Goal: Complete application form

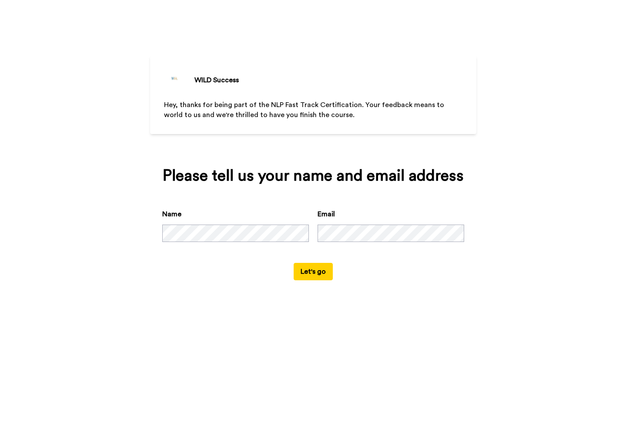
click at [311, 280] on button "Let's go" at bounding box center [313, 271] width 39 height 17
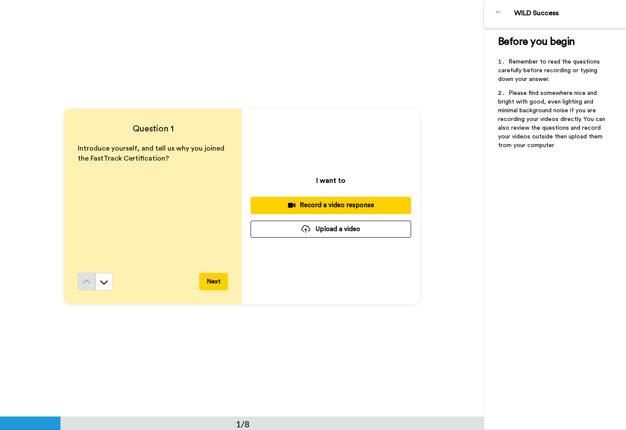
scroll to position [3, 0]
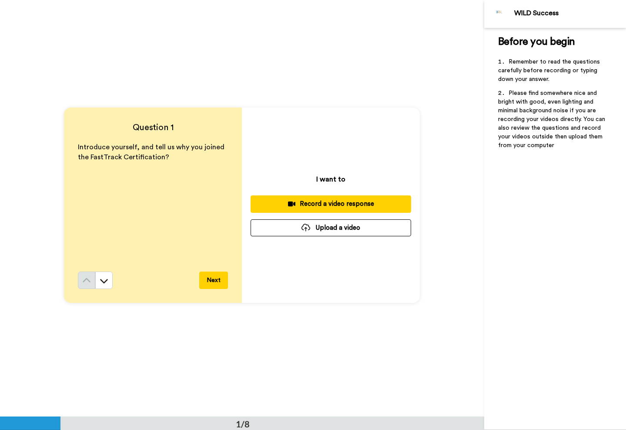
click at [326, 205] on div "Record a video response" at bounding box center [331, 203] width 147 height 9
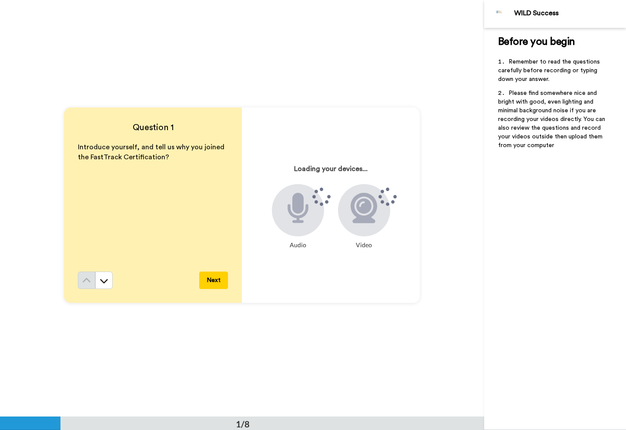
scroll to position [4, 0]
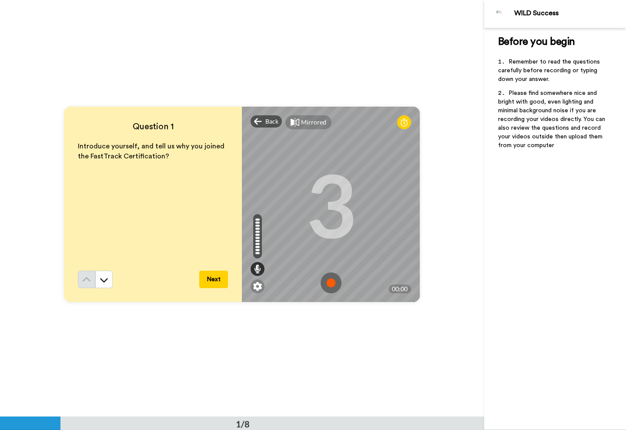
click at [335, 279] on img at bounding box center [331, 282] width 21 height 21
click at [330, 284] on img at bounding box center [331, 282] width 21 height 21
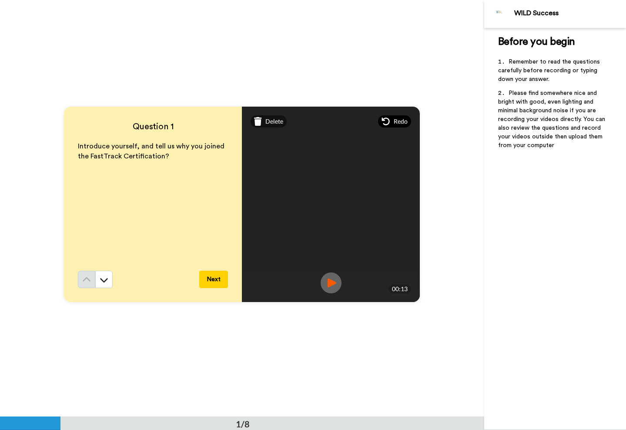
click at [388, 122] on icon at bounding box center [386, 121] width 9 height 9
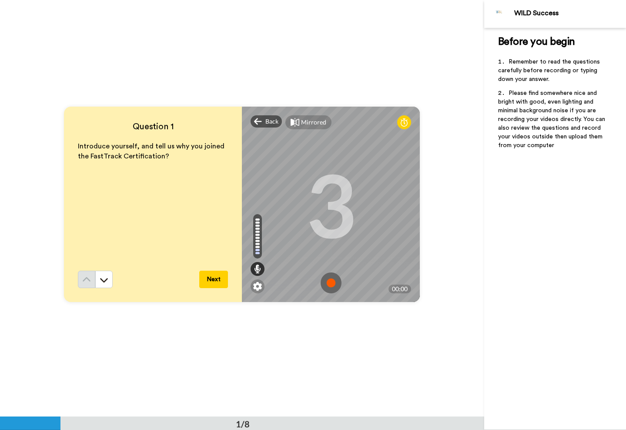
click at [334, 282] on img at bounding box center [331, 282] width 21 height 21
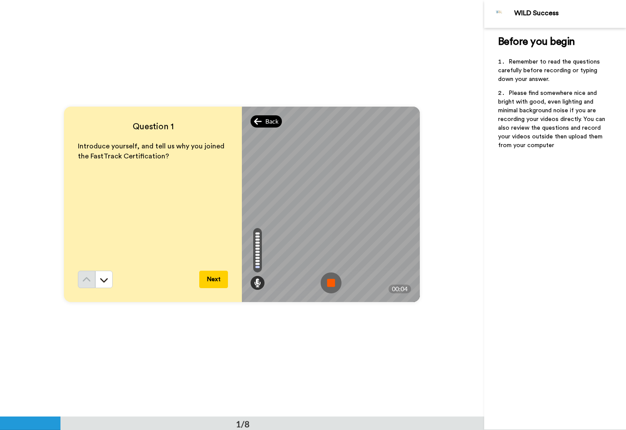
click at [264, 121] on div "Back" at bounding box center [266, 121] width 31 height 12
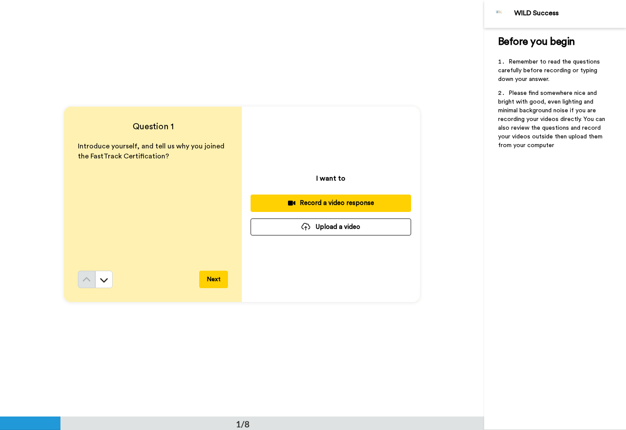
click at [330, 203] on div "Record a video response" at bounding box center [331, 202] width 147 height 9
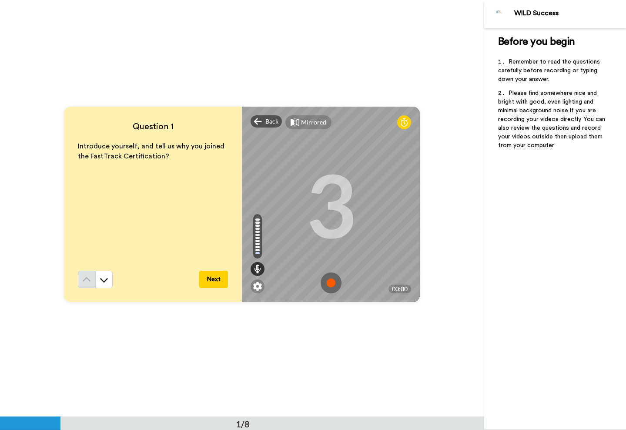
click at [332, 283] on img at bounding box center [331, 282] width 21 height 21
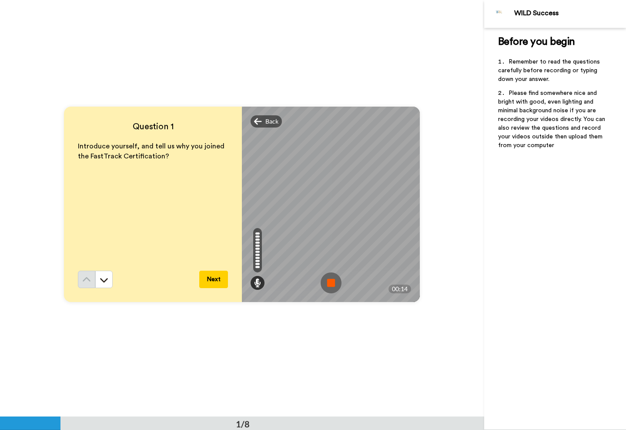
click at [209, 279] on button "Next" at bounding box center [213, 279] width 29 height 17
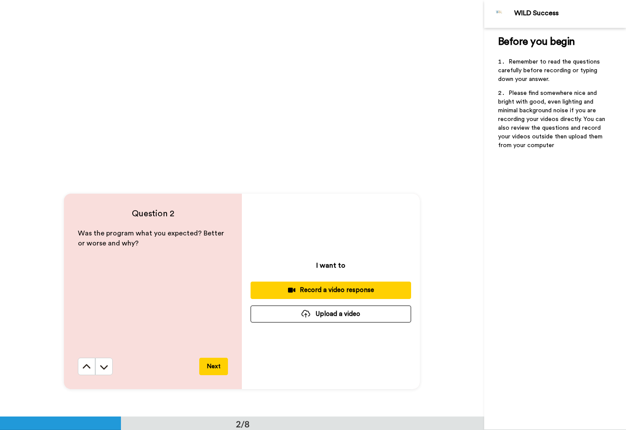
scroll to position [327, 0]
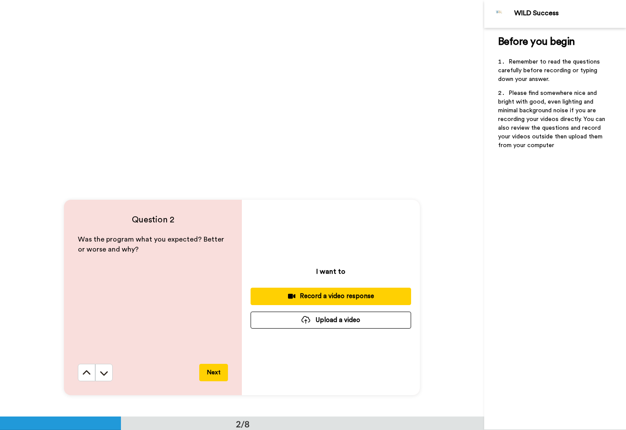
click at [337, 296] on div "Record a video response" at bounding box center [331, 296] width 147 height 9
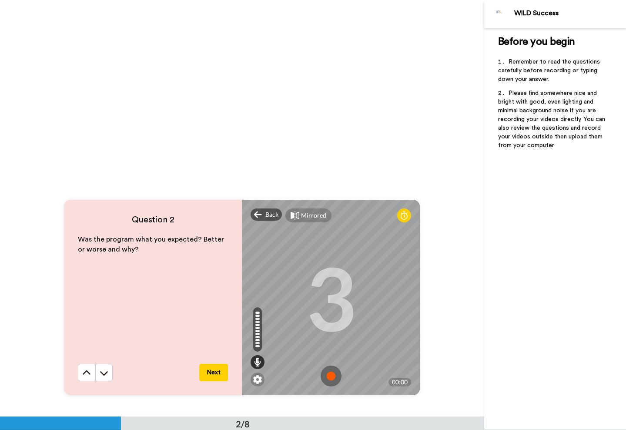
click at [333, 376] on img at bounding box center [331, 376] width 21 height 21
click at [333, 377] on img at bounding box center [331, 376] width 21 height 21
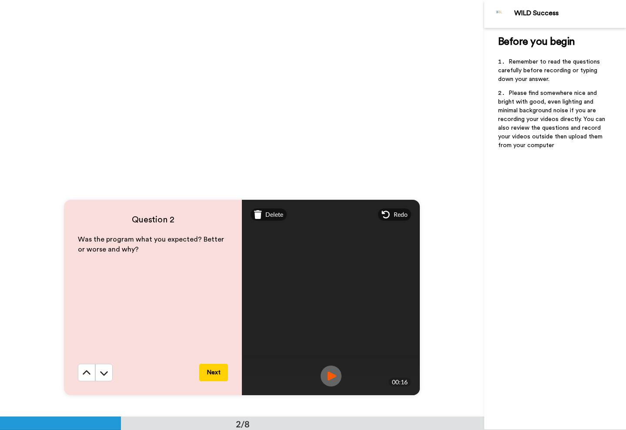
click at [219, 368] on button "Next" at bounding box center [213, 372] width 29 height 17
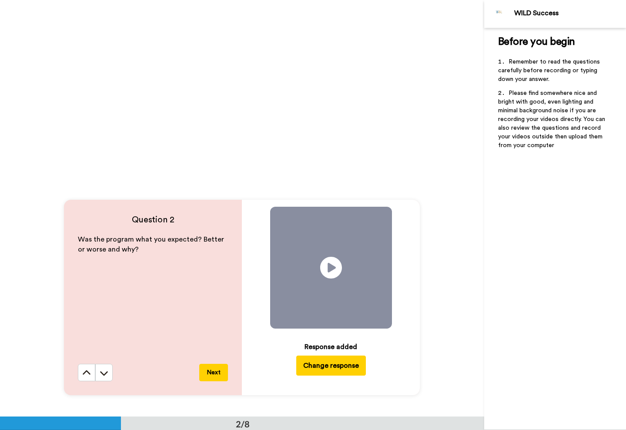
scroll to position [833, 0]
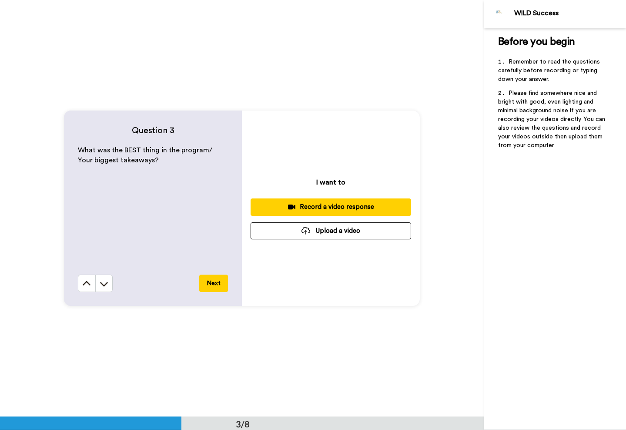
click at [328, 206] on div "Record a video response" at bounding box center [331, 206] width 147 height 9
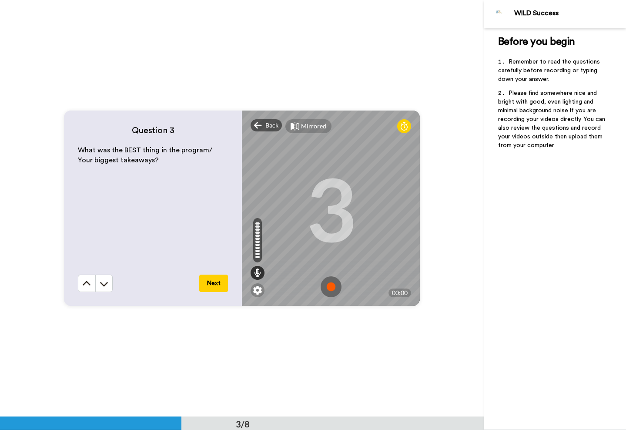
click at [328, 286] on img at bounding box center [331, 286] width 21 height 21
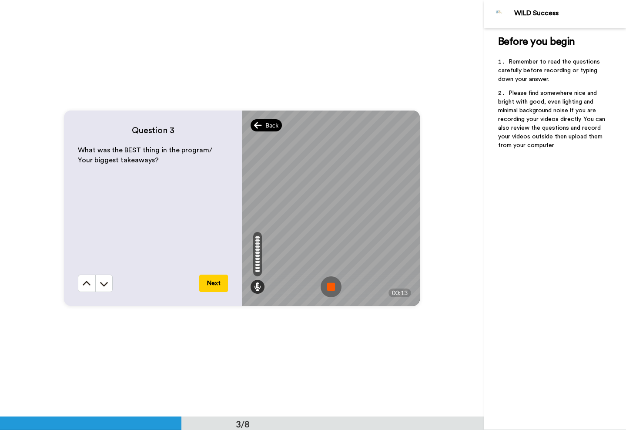
click at [272, 125] on span "Back" at bounding box center [272, 125] width 13 height 9
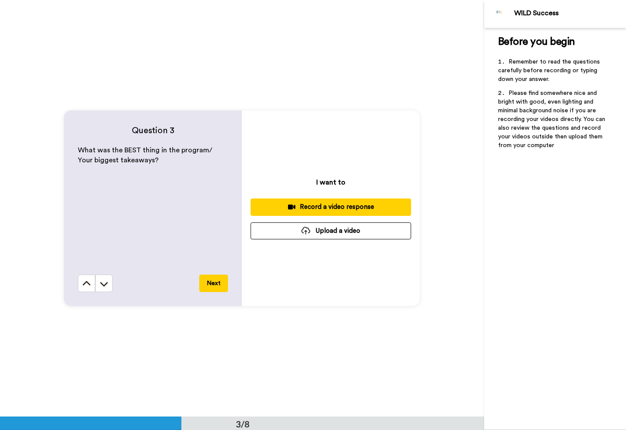
click at [321, 203] on div "Record a video response" at bounding box center [331, 206] width 147 height 9
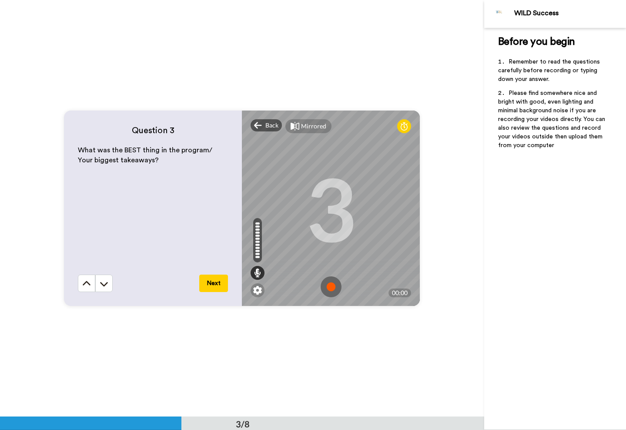
click at [331, 282] on img at bounding box center [331, 286] width 21 height 21
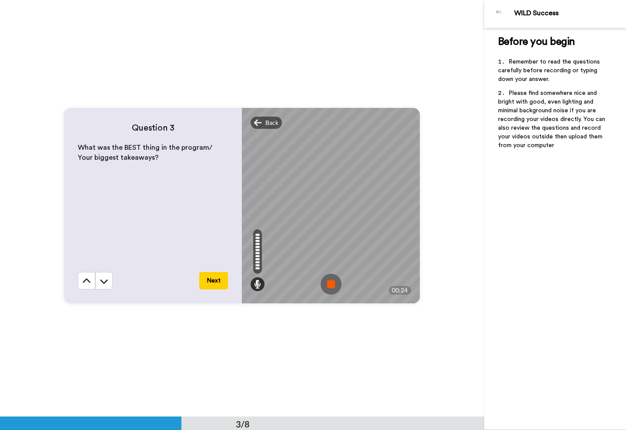
scroll to position [836, 0]
click at [214, 282] on button "Next" at bounding box center [213, 280] width 29 height 17
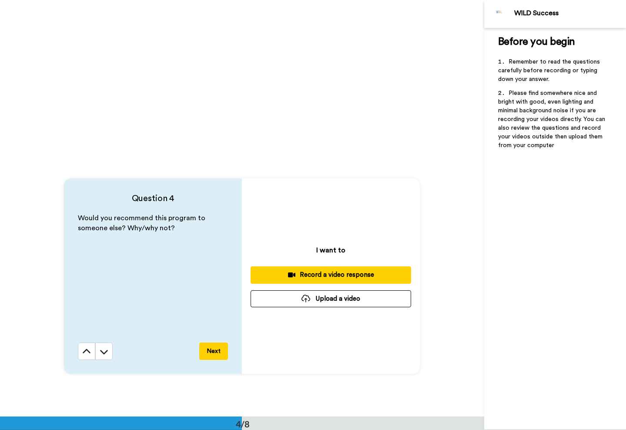
scroll to position [1181, 0]
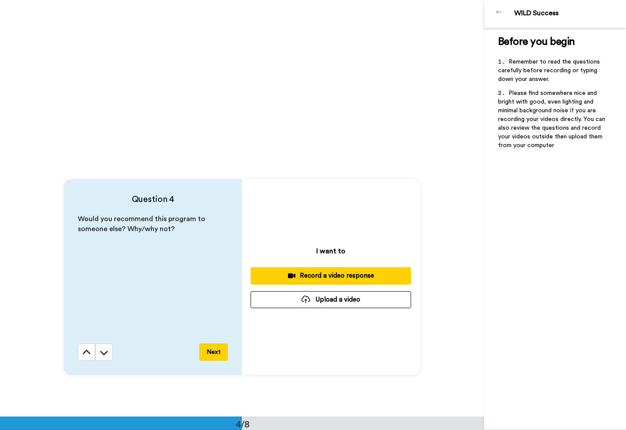
click at [338, 275] on div "Record a video response" at bounding box center [331, 275] width 147 height 9
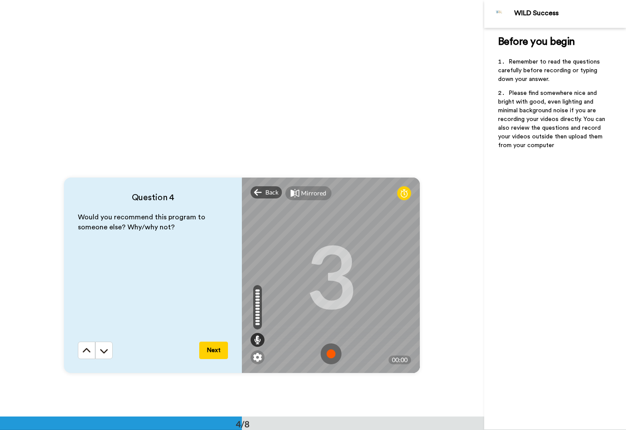
scroll to position [1185, 0]
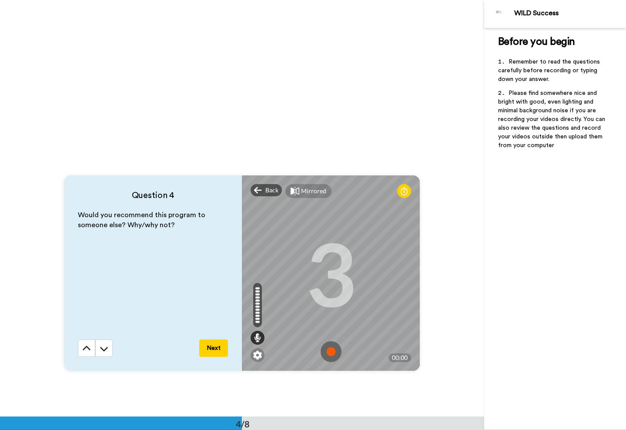
click at [331, 356] on img at bounding box center [331, 351] width 21 height 21
click at [219, 351] on button "Next" at bounding box center [213, 348] width 29 height 17
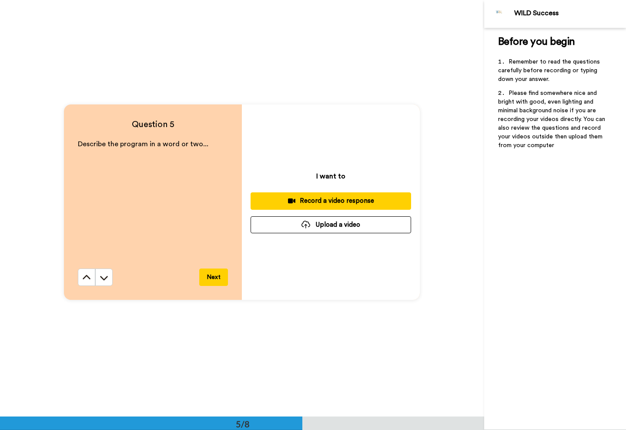
scroll to position [1698, 0]
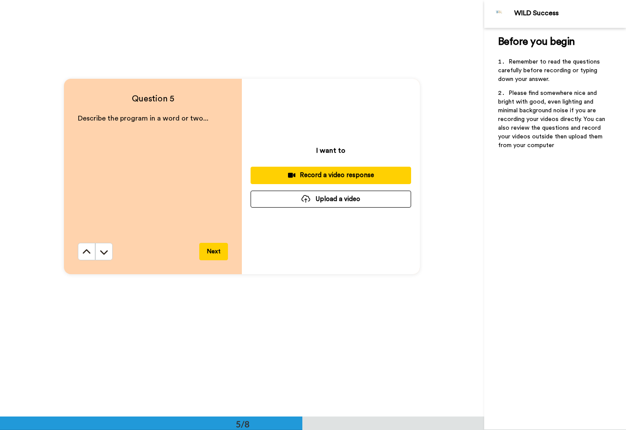
click at [330, 178] on div "Record a video response" at bounding box center [331, 175] width 147 height 9
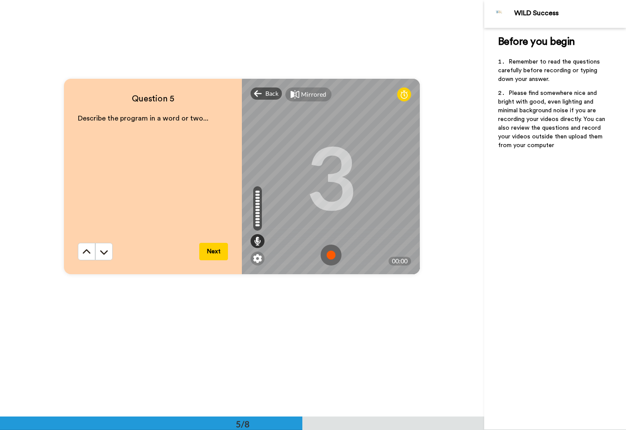
scroll to position [1697, 0]
click at [331, 255] on img at bounding box center [331, 255] width 21 height 21
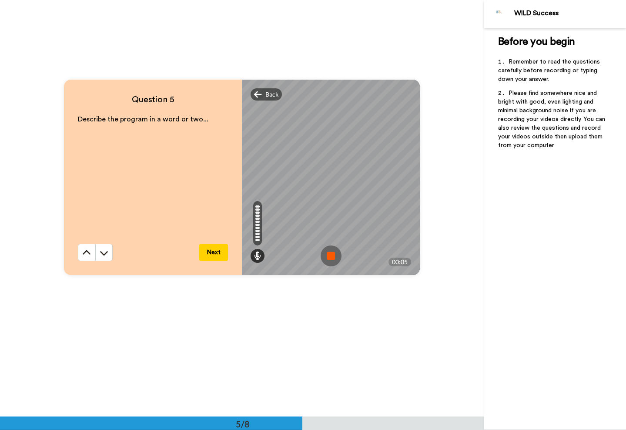
click at [214, 254] on button "Next" at bounding box center [213, 252] width 29 height 17
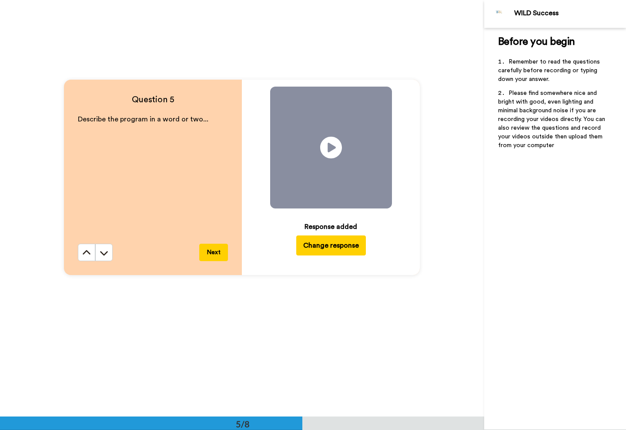
scroll to position [2083, 0]
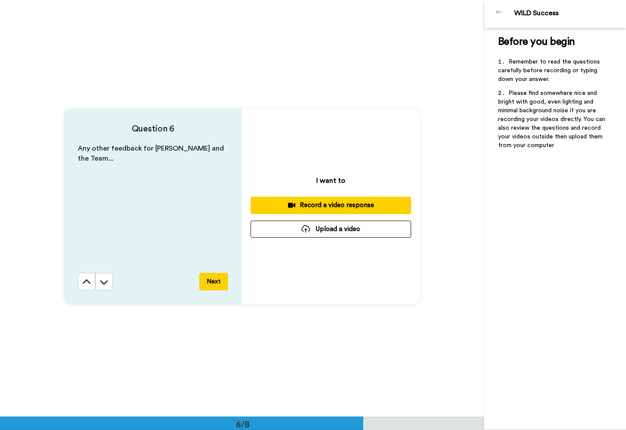
click at [333, 206] on div "Record a video response" at bounding box center [331, 205] width 147 height 9
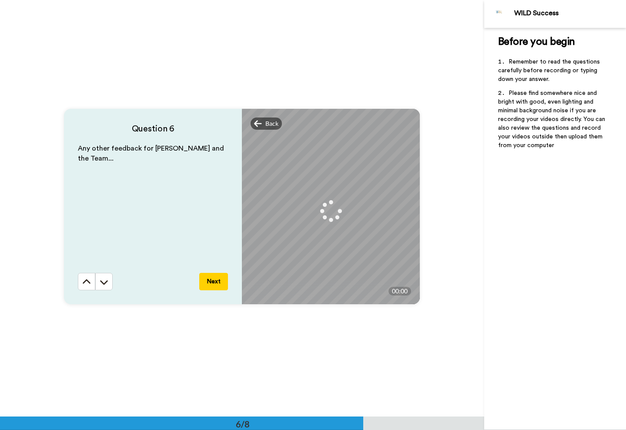
scroll to position [2085, 0]
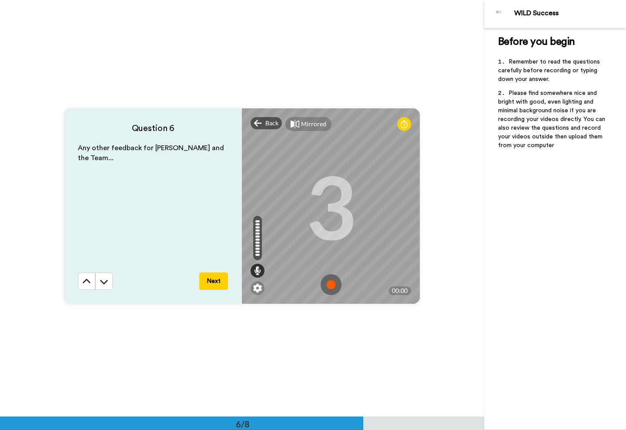
click at [331, 283] on img at bounding box center [331, 284] width 21 height 21
click at [218, 280] on button "Next" at bounding box center [213, 280] width 29 height 17
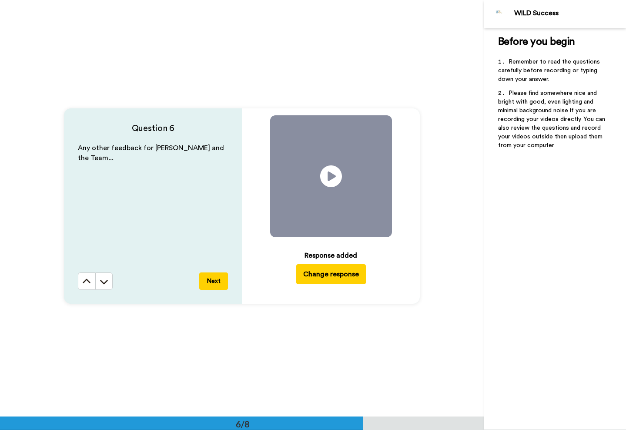
scroll to position [2499, 0]
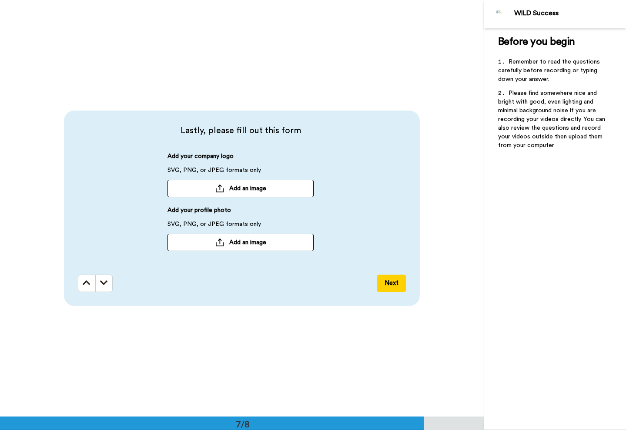
click at [236, 241] on span "Add an image" at bounding box center [247, 242] width 37 height 9
click at [236, 189] on span "Add an image" at bounding box center [247, 189] width 37 height 9
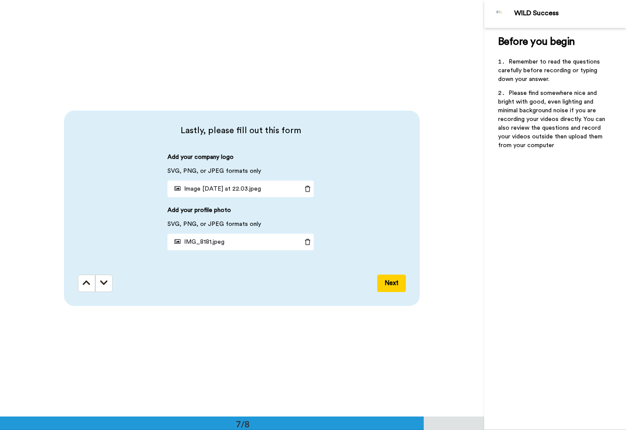
click at [391, 284] on button "Next" at bounding box center [391, 283] width 29 height 17
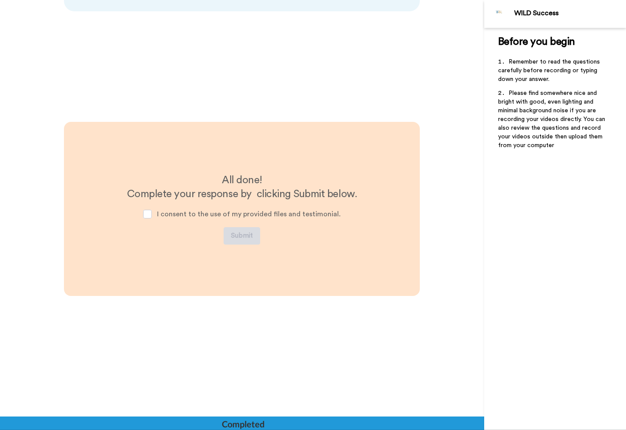
scroll to position [2795, 0]
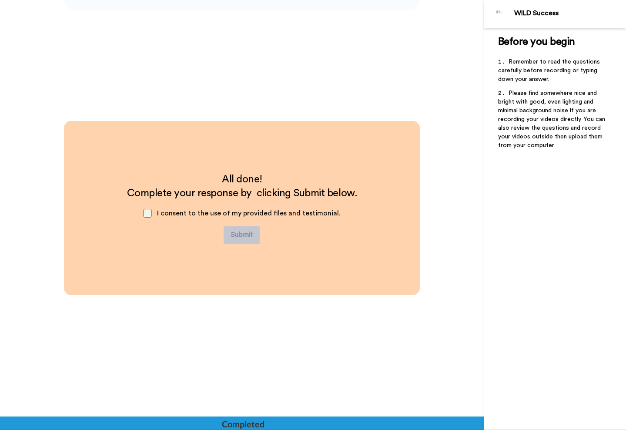
click at [151, 215] on span at bounding box center [147, 213] width 9 height 9
click at [244, 233] on button "Submit" at bounding box center [242, 234] width 37 height 17
